Goal: Task Accomplishment & Management: Complete application form

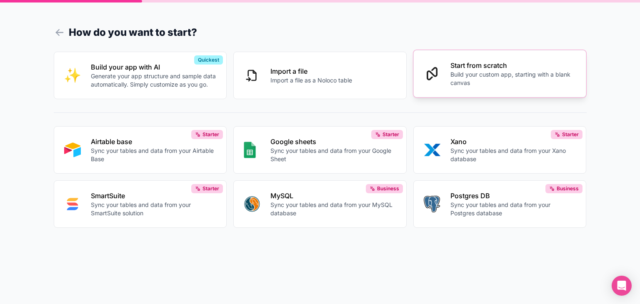
click at [510, 68] on p "Start from scratch" at bounding box center [514, 65] width 126 height 10
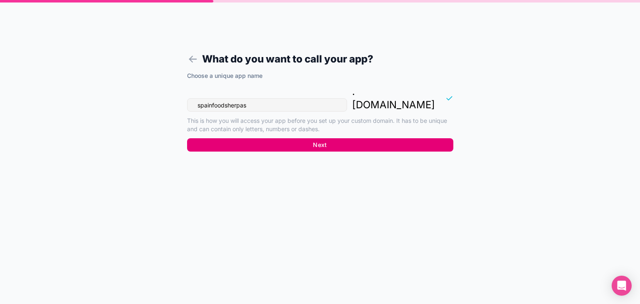
click at [335, 138] on button "Next" at bounding box center [320, 144] width 266 height 13
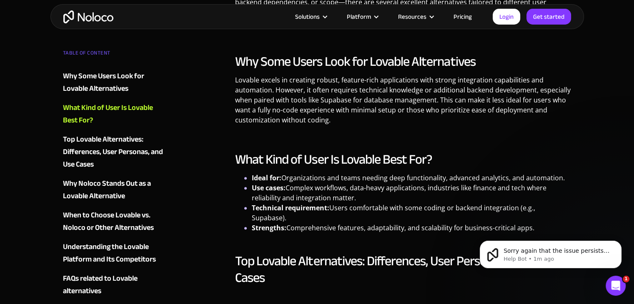
scroll to position [584, 0]
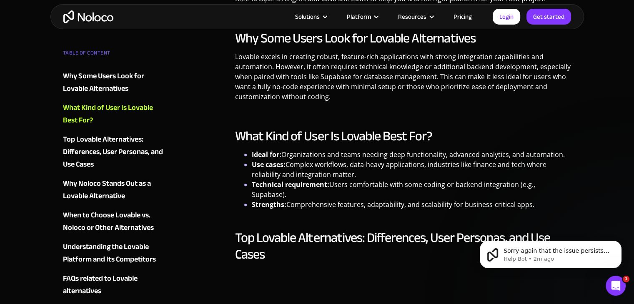
click at [347, 135] on h2 "What Kind of User Is Lovable Best For?" at bounding box center [403, 136] width 336 height 17
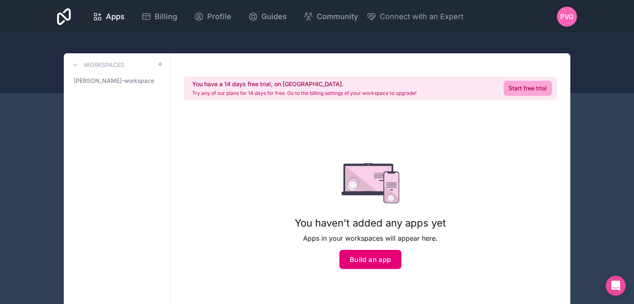
click at [382, 267] on button "Build an app" at bounding box center [370, 259] width 63 height 19
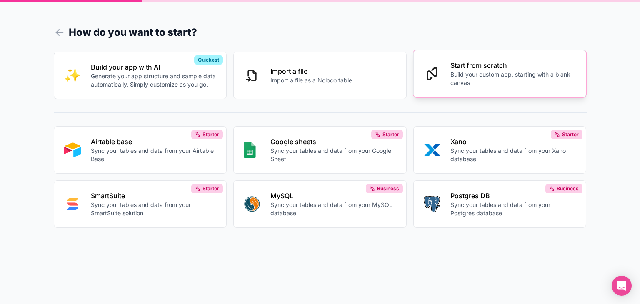
click at [487, 95] on button "Start from scratch Build your custom app, starting with a blank canvas" at bounding box center [500, 74] width 173 height 48
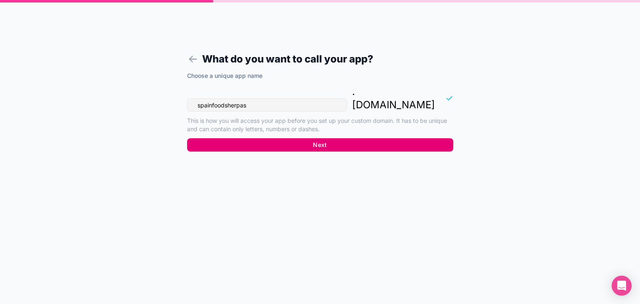
click at [397, 138] on button "Next" at bounding box center [320, 144] width 266 height 13
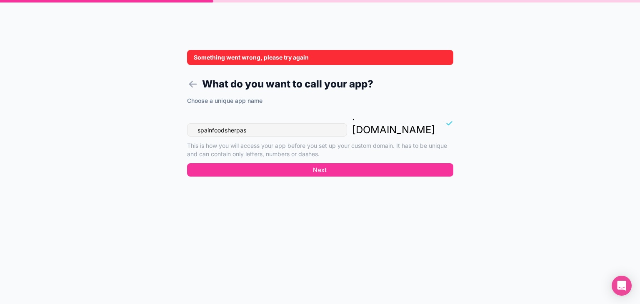
click at [194, 58] on div "Something went wrong, please try again" at bounding box center [320, 57] width 266 height 15
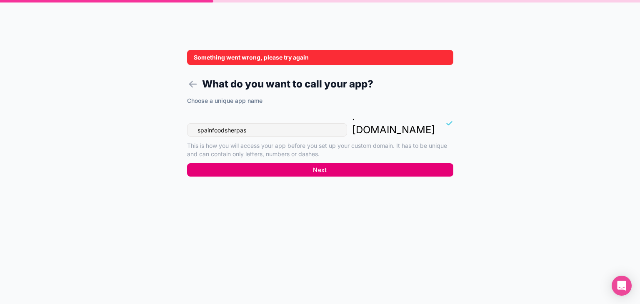
click at [324, 163] on button "Next" at bounding box center [320, 169] width 266 height 13
click at [314, 163] on button "Next" at bounding box center [320, 169] width 266 height 13
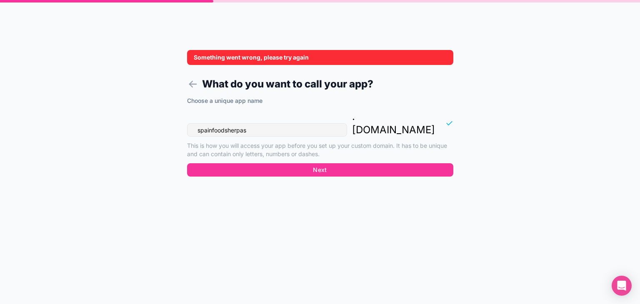
click at [315, 148] on div "Choose a unique app name spainfoodsherpas . noloco.co This is how you will acce…" at bounding box center [320, 130] width 266 height 67
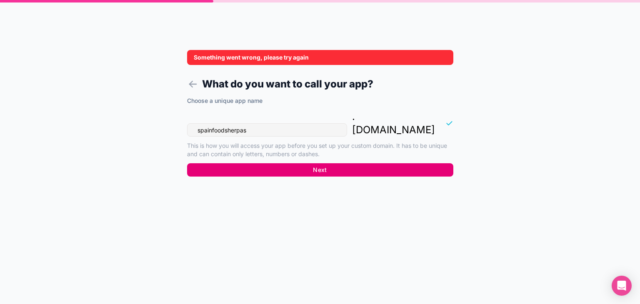
click at [314, 163] on button "Next" at bounding box center [320, 169] width 266 height 13
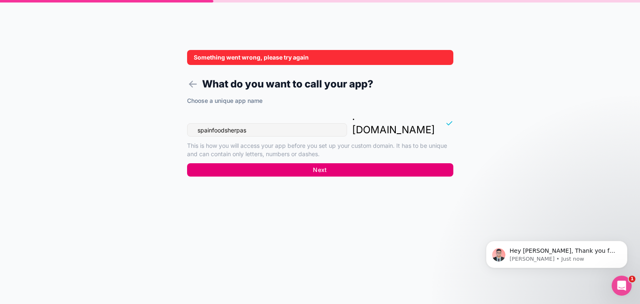
click at [314, 163] on button "Next" at bounding box center [320, 169] width 266 height 13
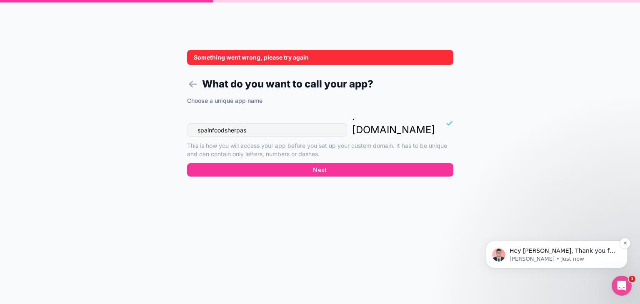
click at [561, 253] on span "Hey Pablo, Thank you for reaching out ​ ​Sorry to hear about your initial exper…" at bounding box center [563, 268] width 106 height 40
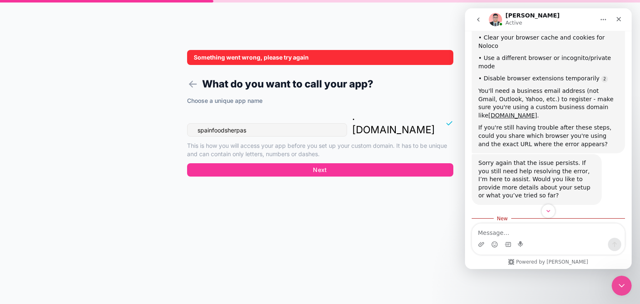
scroll to position [849, 0]
click at [487, 228] on textarea "Message…" at bounding box center [548, 231] width 153 height 14
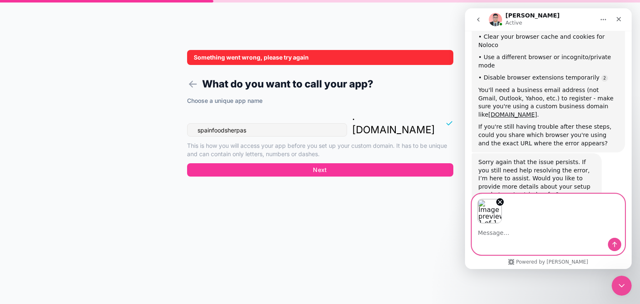
scroll to position [878, 0]
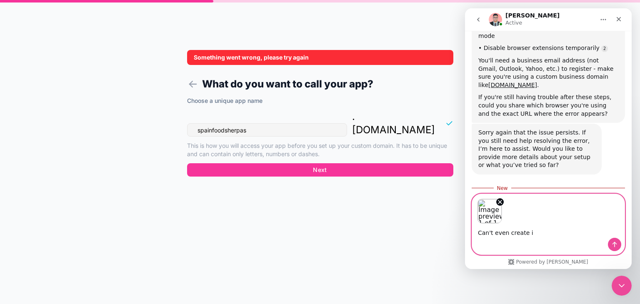
type textarea "Can't even create it"
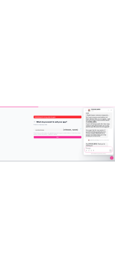
scroll to position [924, 0]
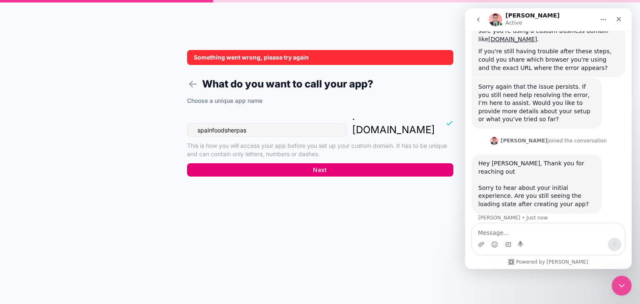
click at [334, 163] on button "Next" at bounding box center [320, 169] width 266 height 13
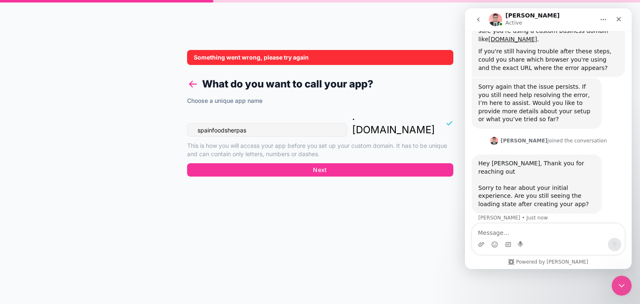
click at [187, 82] on icon at bounding box center [193, 84] width 12 height 12
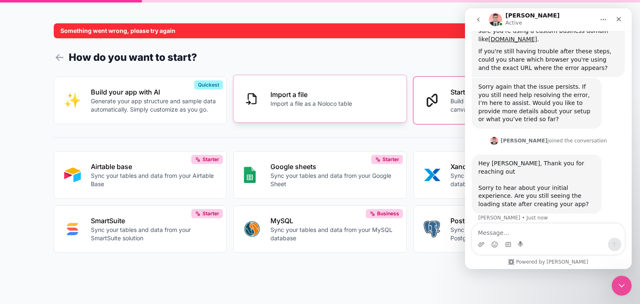
click at [361, 101] on button "Import a file Import a file as a Noloco table" at bounding box center [319, 99] width 173 height 48
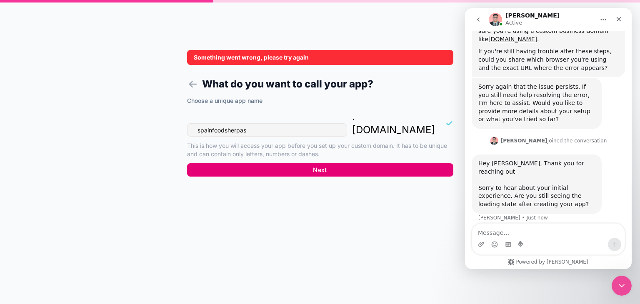
click at [314, 163] on button "Next" at bounding box center [320, 169] width 266 height 13
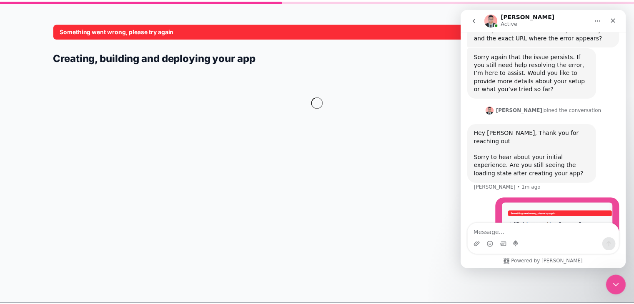
scroll to position [956, 0]
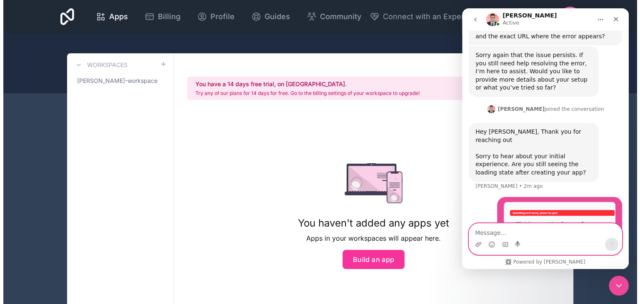
scroll to position [924, 0]
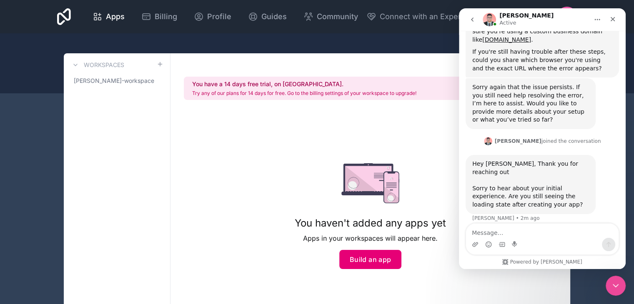
click at [372, 267] on button "Build an app" at bounding box center [370, 259] width 63 height 19
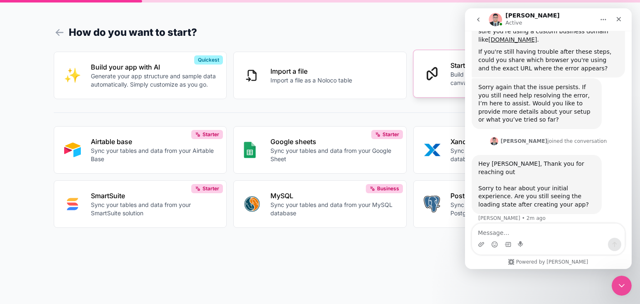
click at [432, 77] on icon at bounding box center [432, 73] width 11 height 13
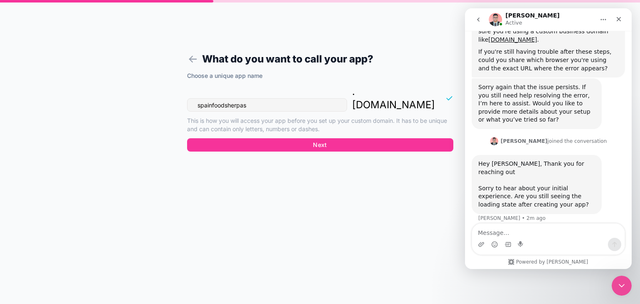
drag, startPoint x: 436, startPoint y: 61, endPoint x: 364, endPoint y: 63, distance: 73.0
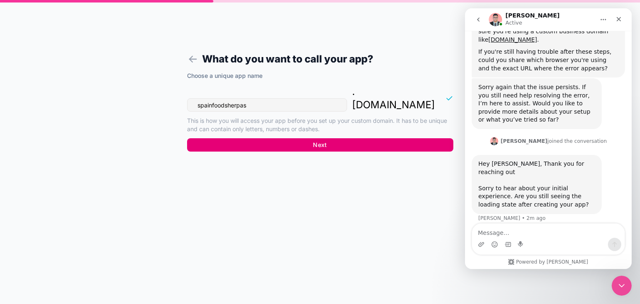
drag, startPoint x: 364, startPoint y: 63, endPoint x: 285, endPoint y: 128, distance: 102.4
click at [285, 138] on button "Next" at bounding box center [320, 144] width 266 height 13
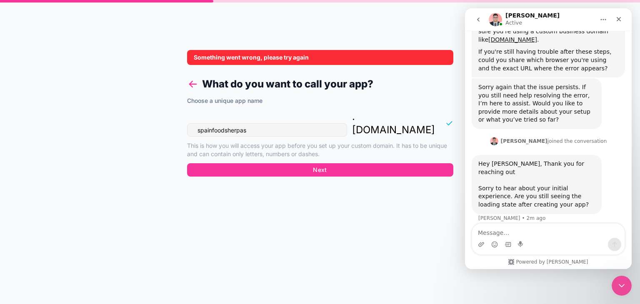
click at [193, 84] on icon at bounding box center [192, 84] width 7 height 0
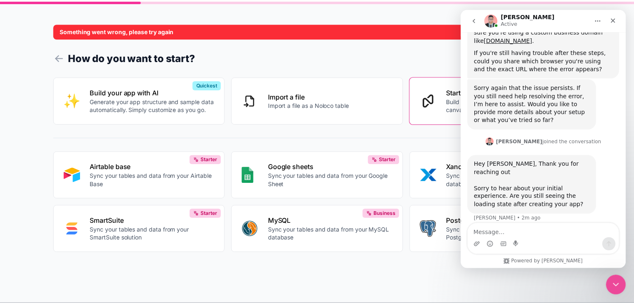
scroll to position [956, 0]
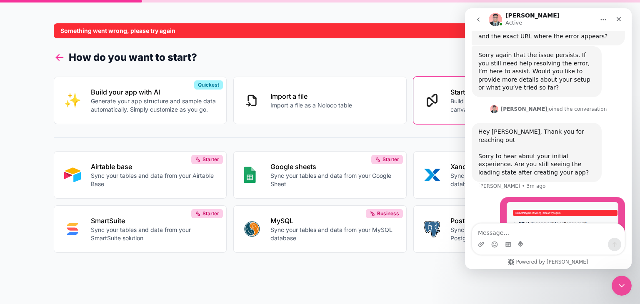
click at [58, 58] on icon at bounding box center [59, 58] width 7 height 0
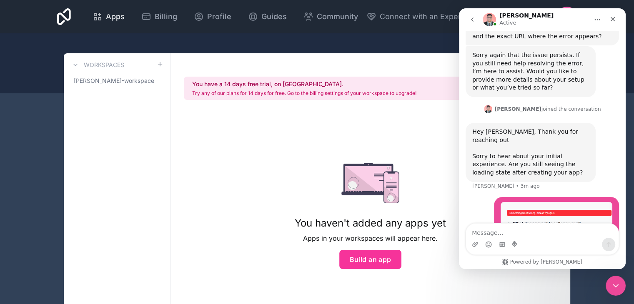
click at [107, 22] on span "Apps" at bounding box center [115, 17] width 19 height 12
click at [384, 262] on button "Build an app" at bounding box center [370, 259] width 63 height 19
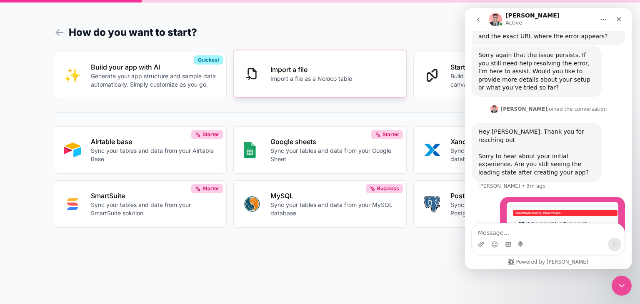
click at [394, 82] on button "Import a file Import a file as a Noloco table" at bounding box center [319, 74] width 173 height 48
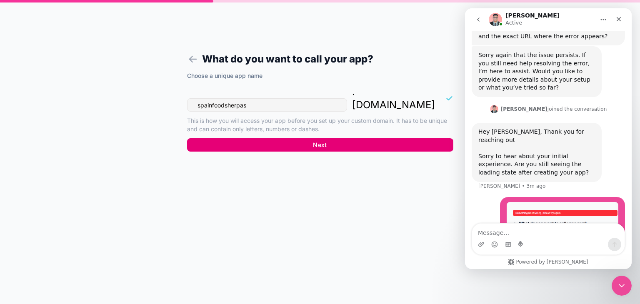
click at [245, 138] on button "Next" at bounding box center [320, 144] width 266 height 13
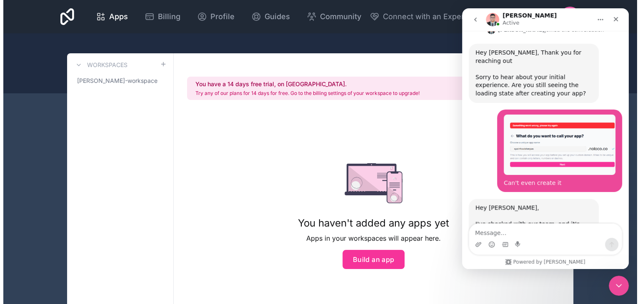
scroll to position [1037, 0]
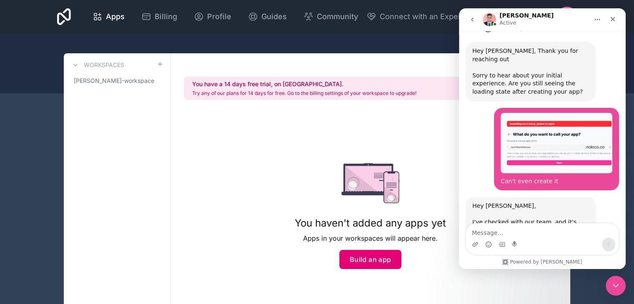
click at [381, 266] on button "Build an app" at bounding box center [370, 259] width 63 height 19
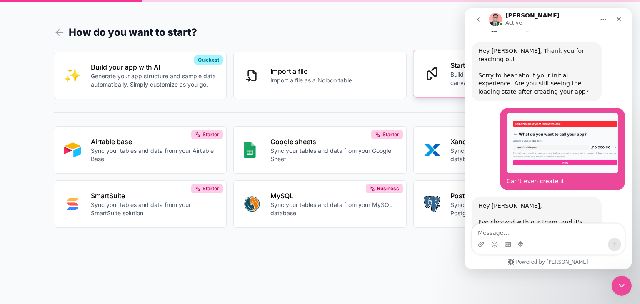
click at [442, 78] on button "Start from scratch Build your custom app, starting with a blank canvas" at bounding box center [500, 74] width 173 height 48
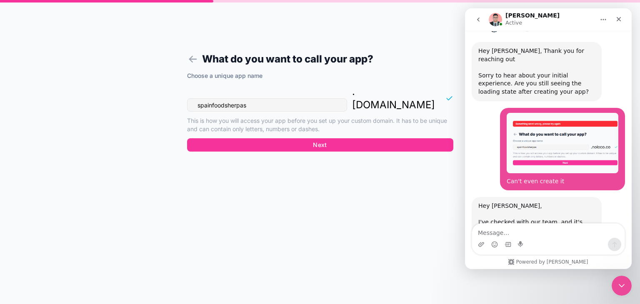
drag, startPoint x: 204, startPoint y: 91, endPoint x: 300, endPoint y: 91, distance: 96.3
click at [300, 98] on input "spainfoodsherpas" at bounding box center [267, 104] width 160 height 13
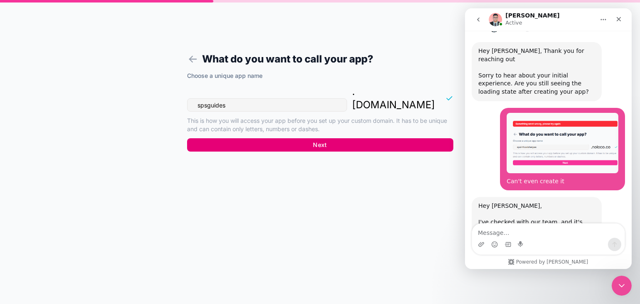
type input "spsguides"
click at [298, 138] on button "Next" at bounding box center [320, 144] width 266 height 13
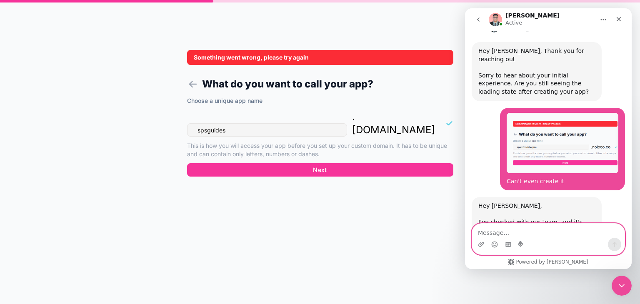
click at [524, 234] on textarea "Message…" at bounding box center [548, 231] width 153 height 14
type textarea "I've tried several names already"
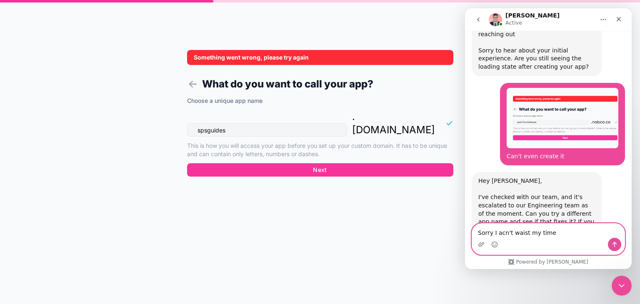
click at [503, 234] on textarea "Sorry I acn't waist my time" at bounding box center [548, 231] width 153 height 14
click at [552, 234] on textarea "Sorry I can't waist my time" at bounding box center [548, 231] width 153 height 14
type textarea "Sorry I can't waist my time. Thanks for your help"
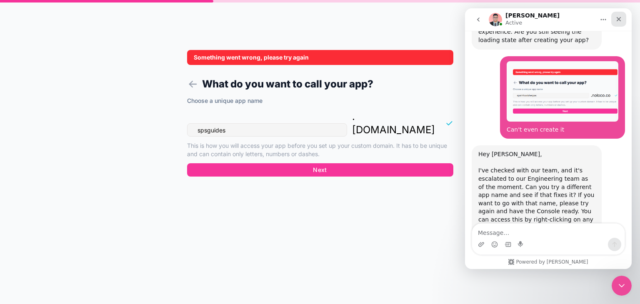
click at [620, 14] on div "Close" at bounding box center [619, 19] width 15 height 15
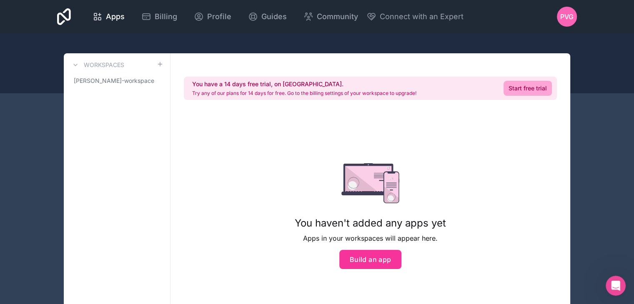
click at [556, 15] on div "Apps Billing Profile Guides Community Connect with an Expert PVG Billing Profil…" at bounding box center [316, 16] width 533 height 33
click at [569, 16] on span "PVG" at bounding box center [566, 17] width 13 height 10
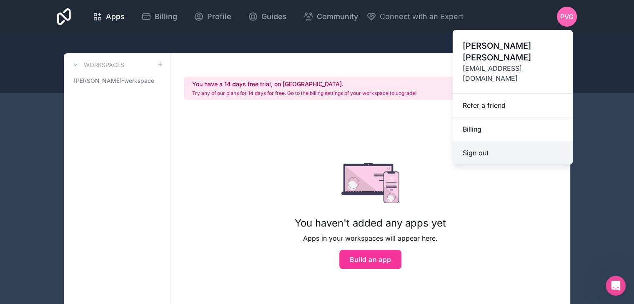
click at [490, 141] on button "Sign out" at bounding box center [513, 152] width 120 height 23
